Goal: Information Seeking & Learning: Learn about a topic

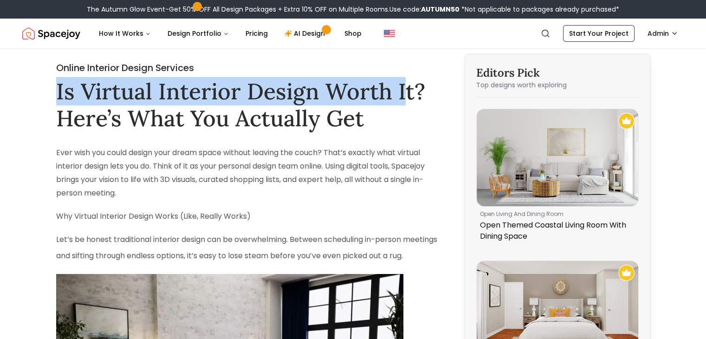
drag, startPoint x: 58, startPoint y: 96, endPoint x: 405, endPoint y: 91, distance: 346.6
click at [405, 91] on h1 "Is Virtual Interior Design Worth It? Here’s What You Actually Get" at bounding box center [248, 104] width 384 height 53
drag, startPoint x: 418, startPoint y: 96, endPoint x: 56, endPoint y: 99, distance: 361.9
click at [56, 99] on h1 "Is Virtual Interior Design Worth It? Here’s What You Actually Get" at bounding box center [248, 104] width 384 height 53
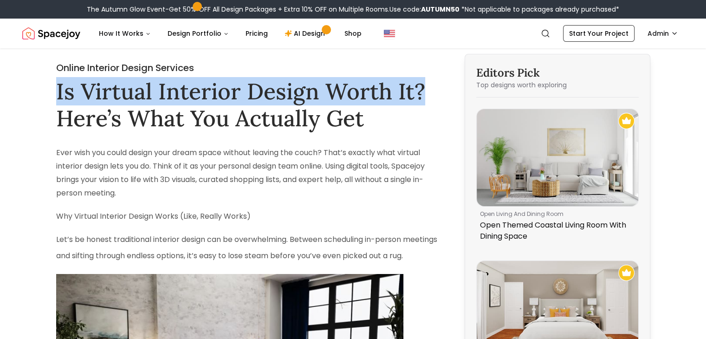
copy h1 "Is Virtual Interior Design Worth It?"
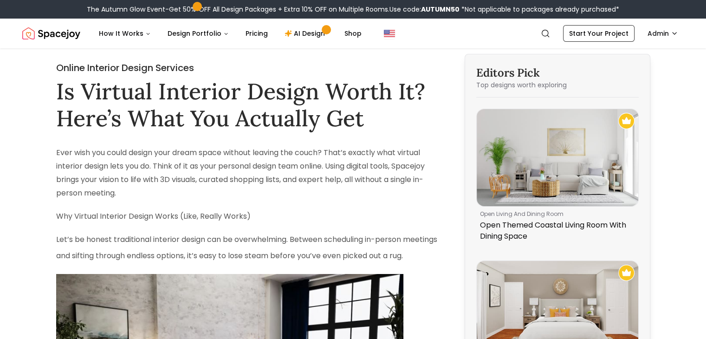
click at [321, 178] on p "Ever wish you could design your dream space without leaving the couch? That’s e…" at bounding box center [248, 172] width 384 height 53
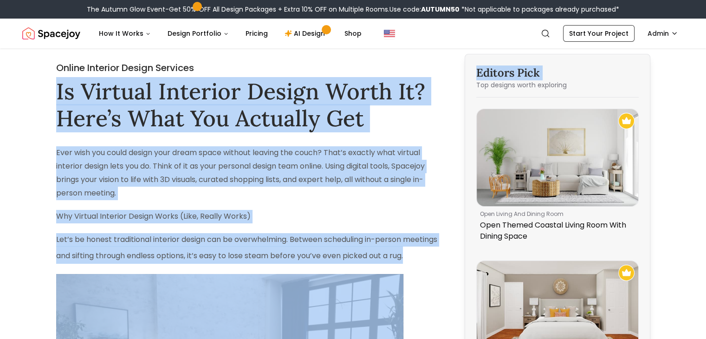
drag, startPoint x: 54, startPoint y: 84, endPoint x: 457, endPoint y: 84, distance: 402.7
copy div "Is Virtual Interior Design Worth It? Here’s What You Actually Get Ever wish you…"
click at [412, 87] on h1 "Is Virtual Interior Design Worth It? Here’s What You Actually Get" at bounding box center [248, 104] width 384 height 53
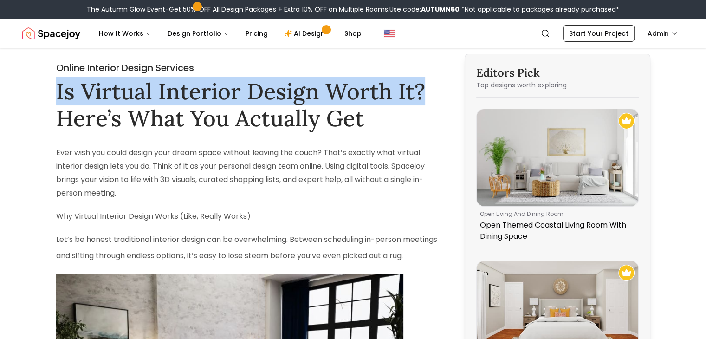
drag, startPoint x: 429, startPoint y: 87, endPoint x: 37, endPoint y: 89, distance: 391.6
copy h1 "Is Virtual Interior Design Worth It?"
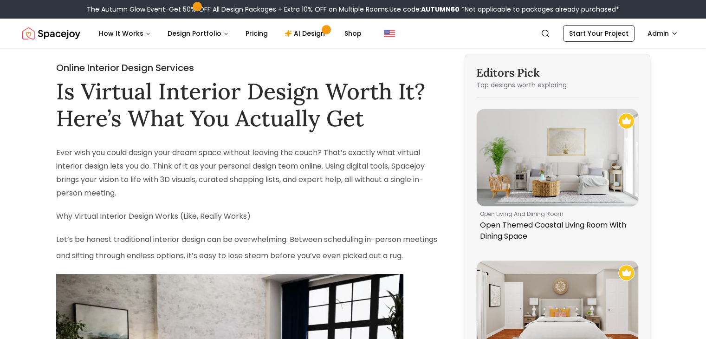
click at [400, 109] on h1 "Is Virtual Interior Design Worth It? Here’s What You Actually Get" at bounding box center [248, 104] width 384 height 53
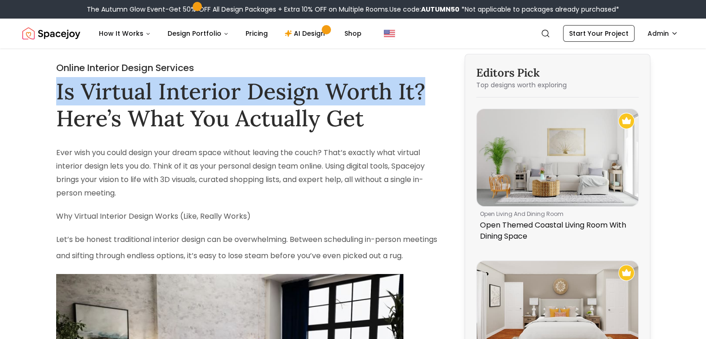
drag, startPoint x: 58, startPoint y: 91, endPoint x: 426, endPoint y: 79, distance: 369.1
click at [426, 79] on h1 "Is Virtual Interior Design Worth It? Here’s What You Actually Get" at bounding box center [248, 104] width 384 height 53
copy h1 "Is Virtual Interior Design Worth It?"
